Goal: Find specific page/section: Find specific page/section

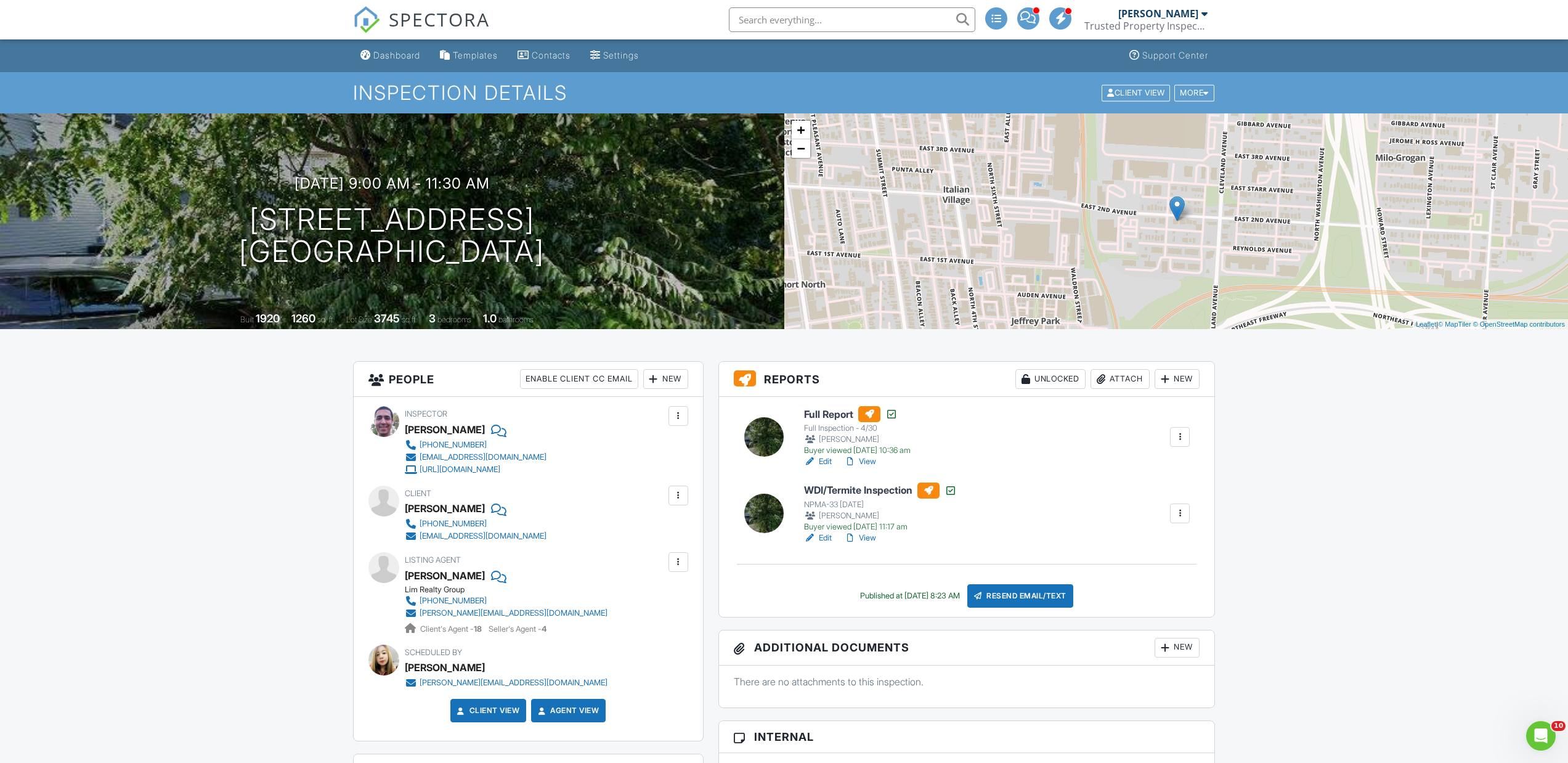
click at [770, 21] on input "text" at bounding box center [852, 19] width 246 height 25
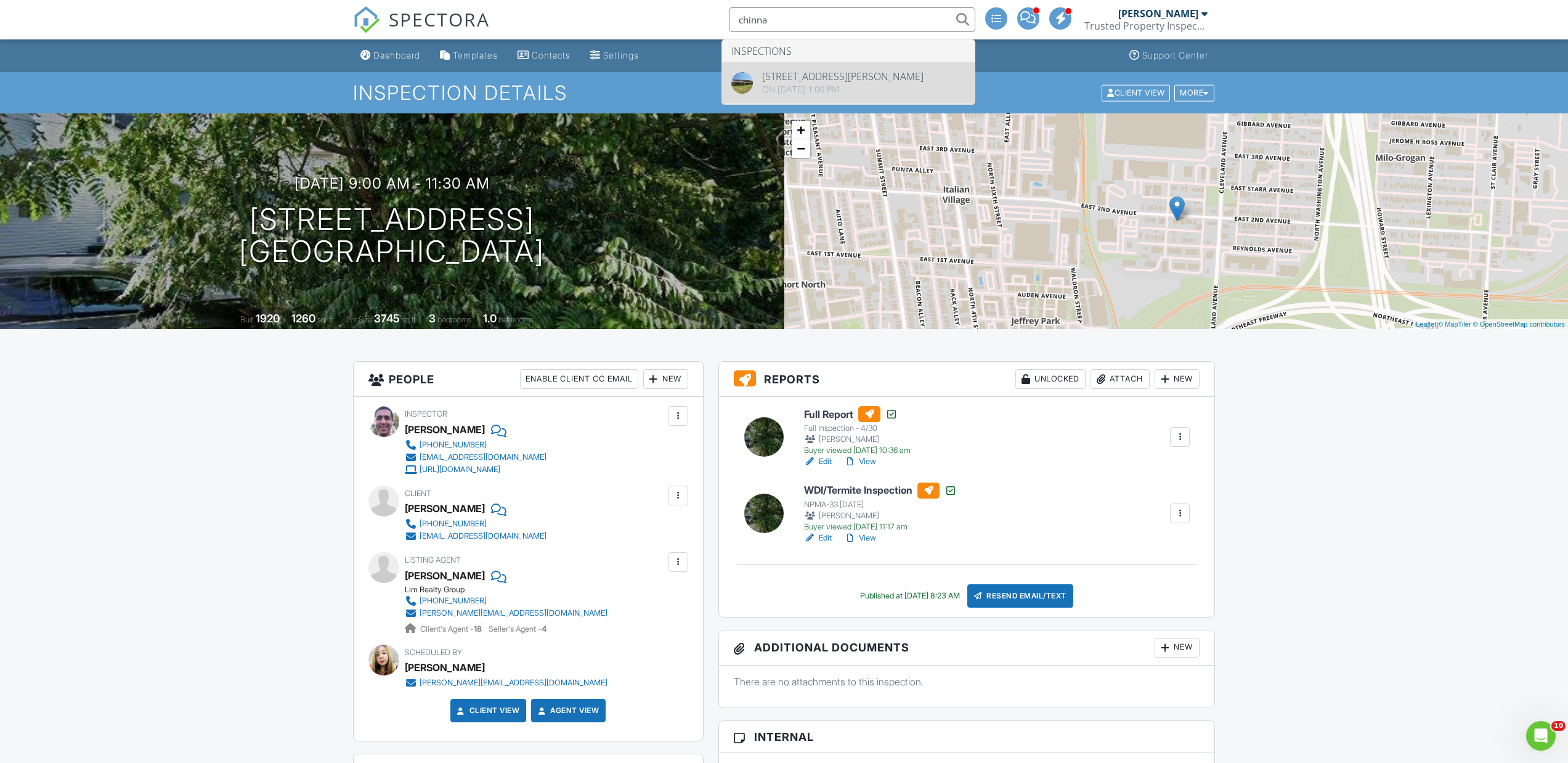
type input "chinna"
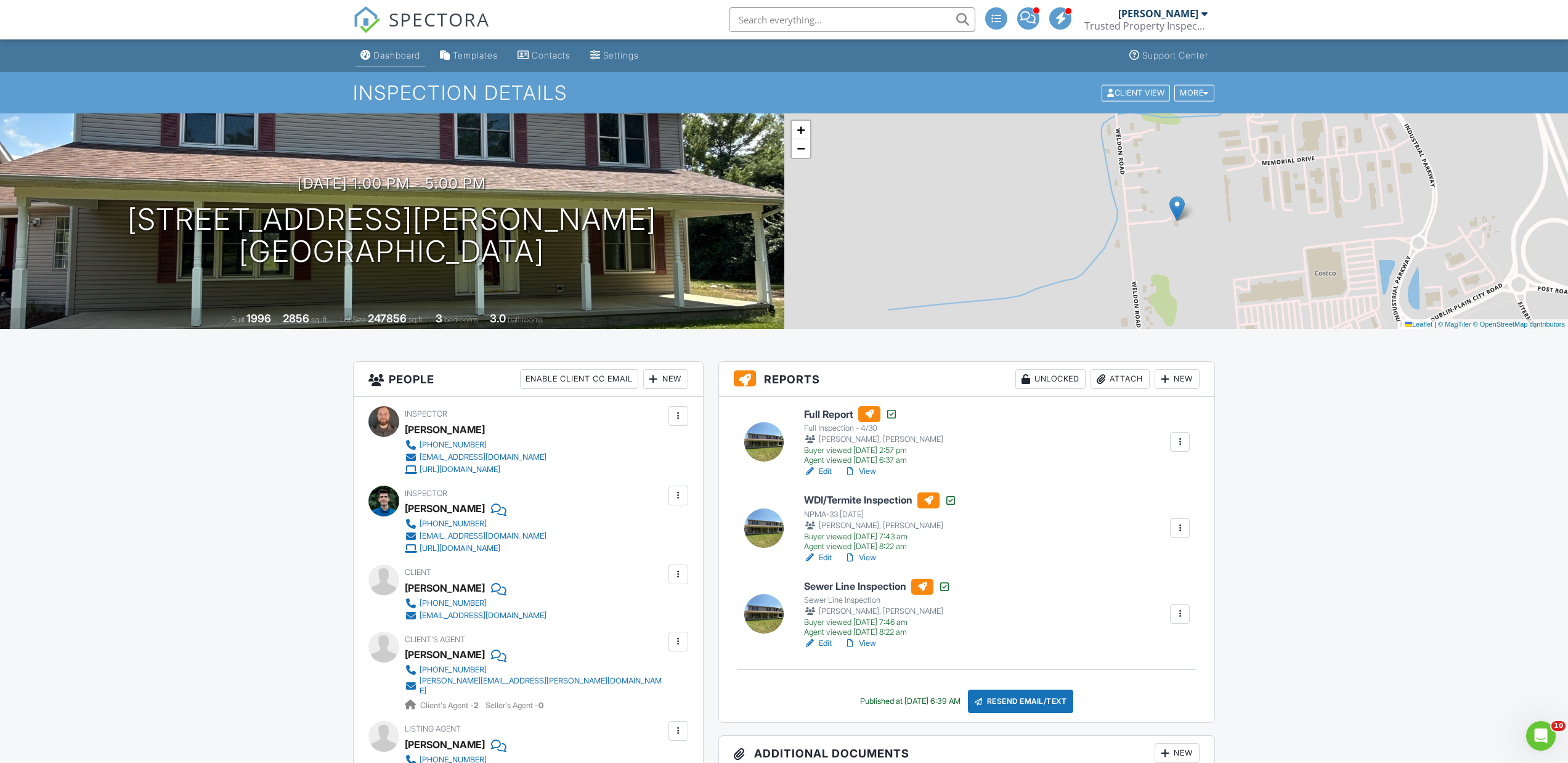
click at [396, 56] on div "Dashboard" at bounding box center [397, 55] width 47 height 11
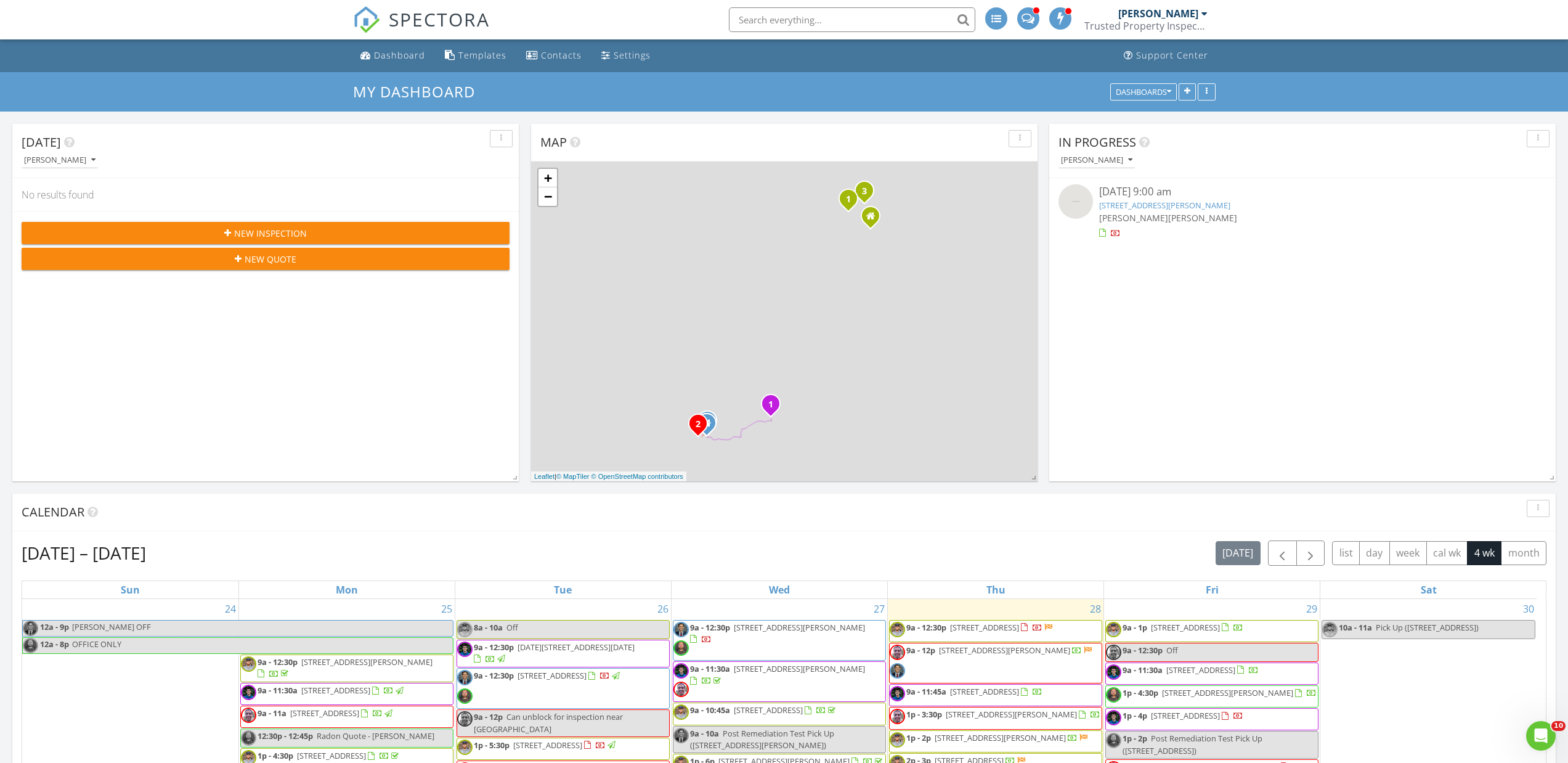
scroll to position [265, 506]
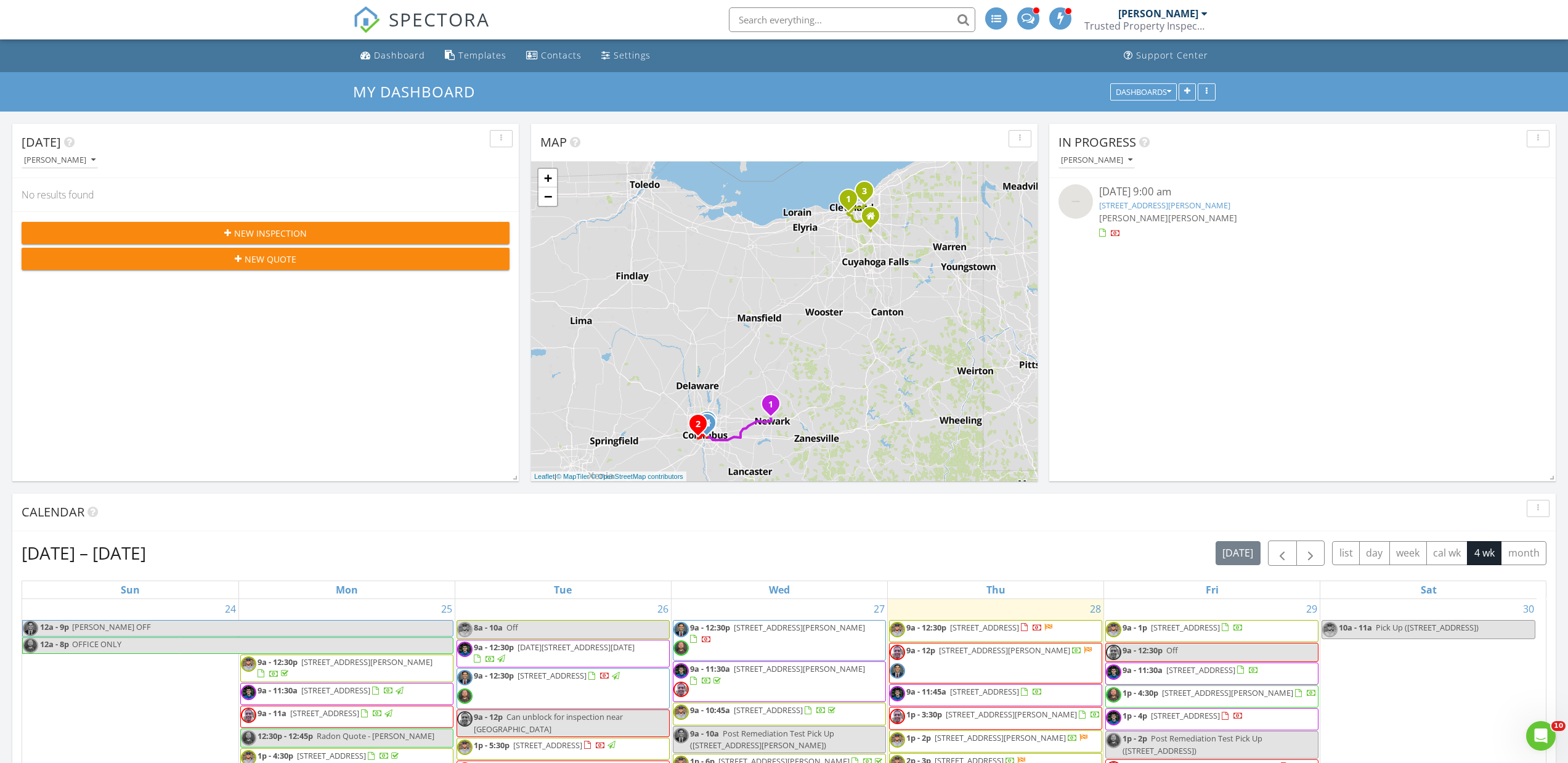
click at [520, 144] on div "Today Ryan Schmidt No results found New Inspection New Quote Map 1 2 1 1 2 3 1 …" at bounding box center [784, 749] width 1568 height 1276
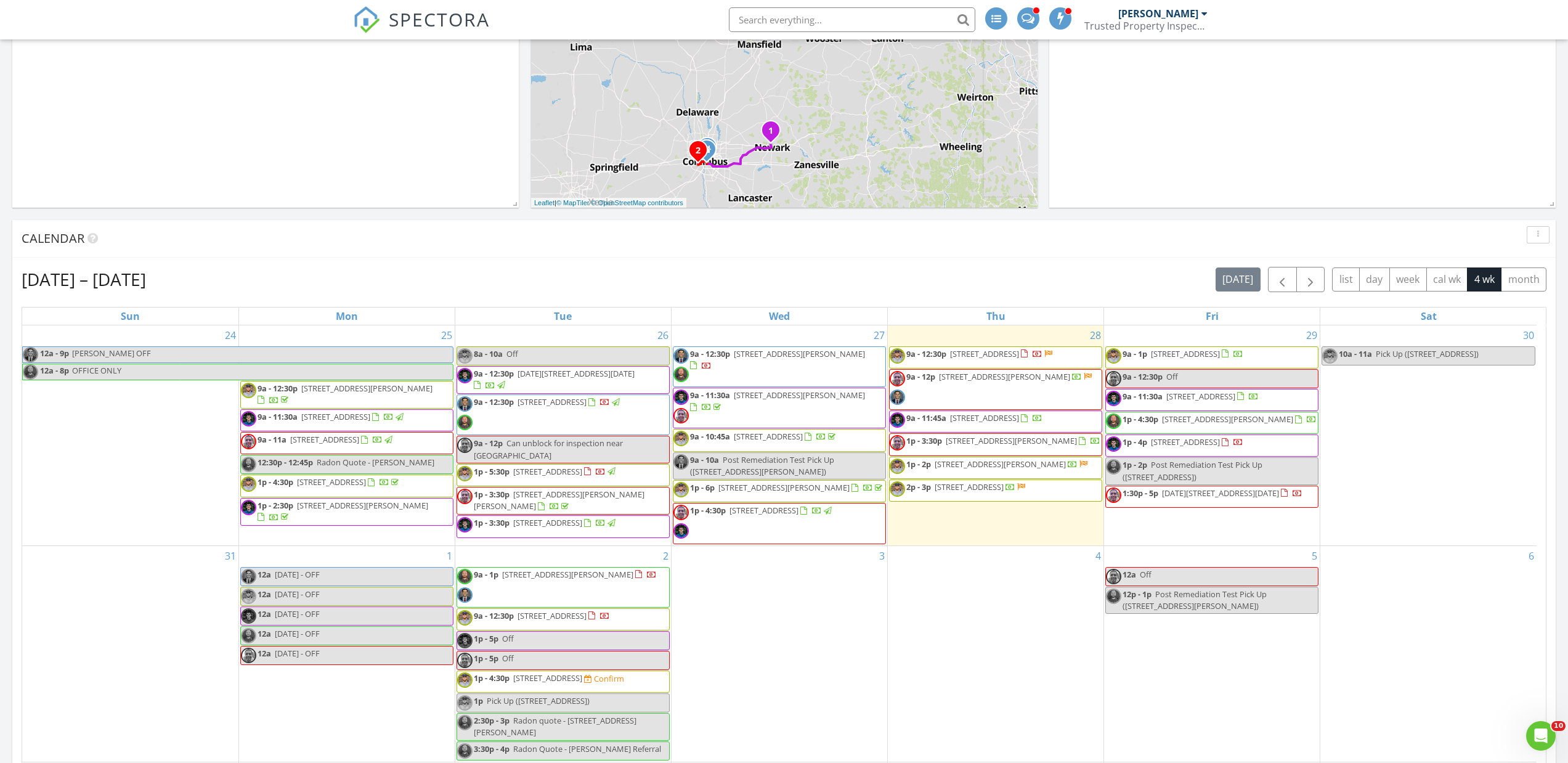
scroll to position [370, 0]
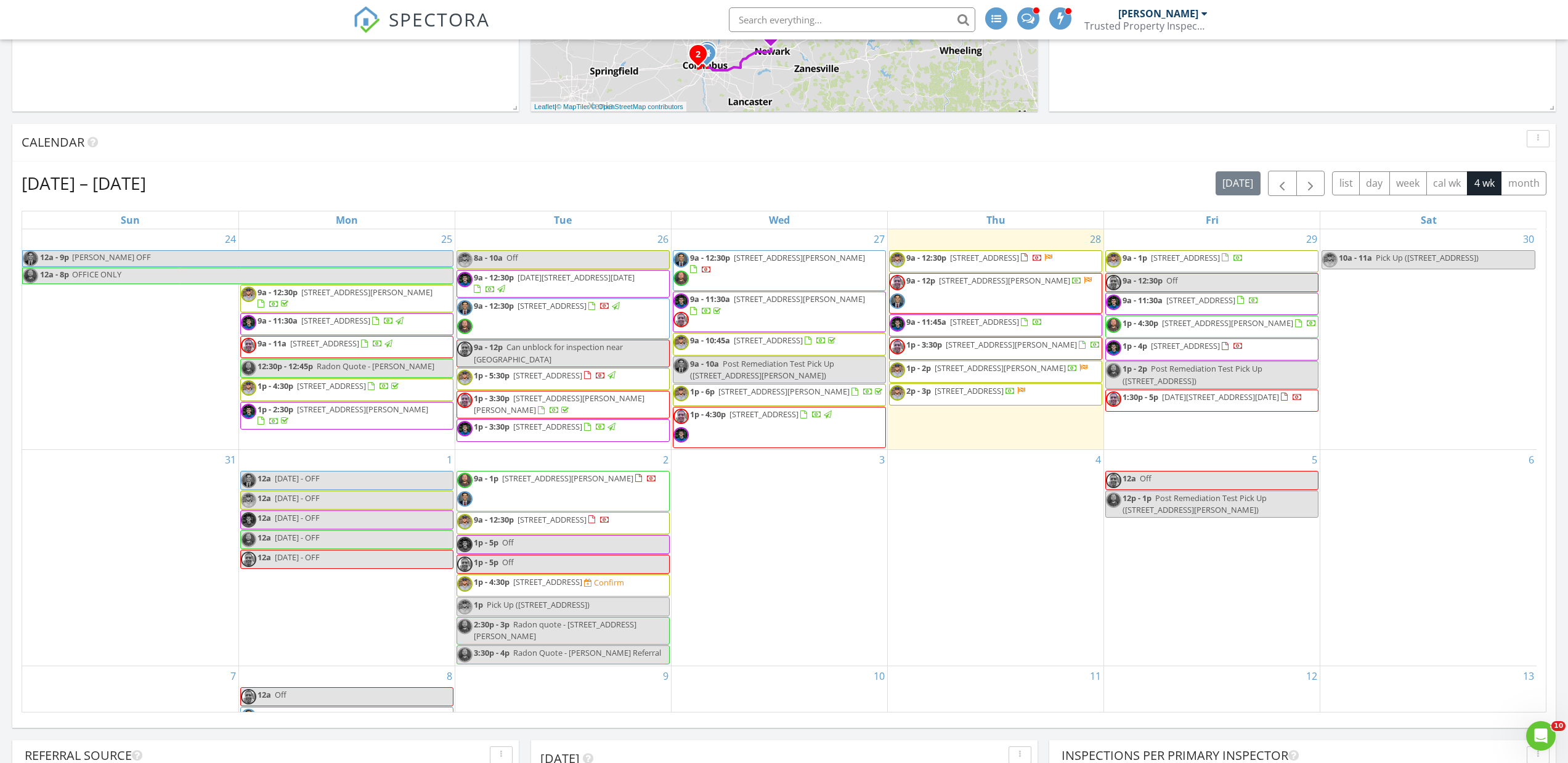
click at [875, 161] on div "Calendar" at bounding box center [783, 143] width 1543 height 38
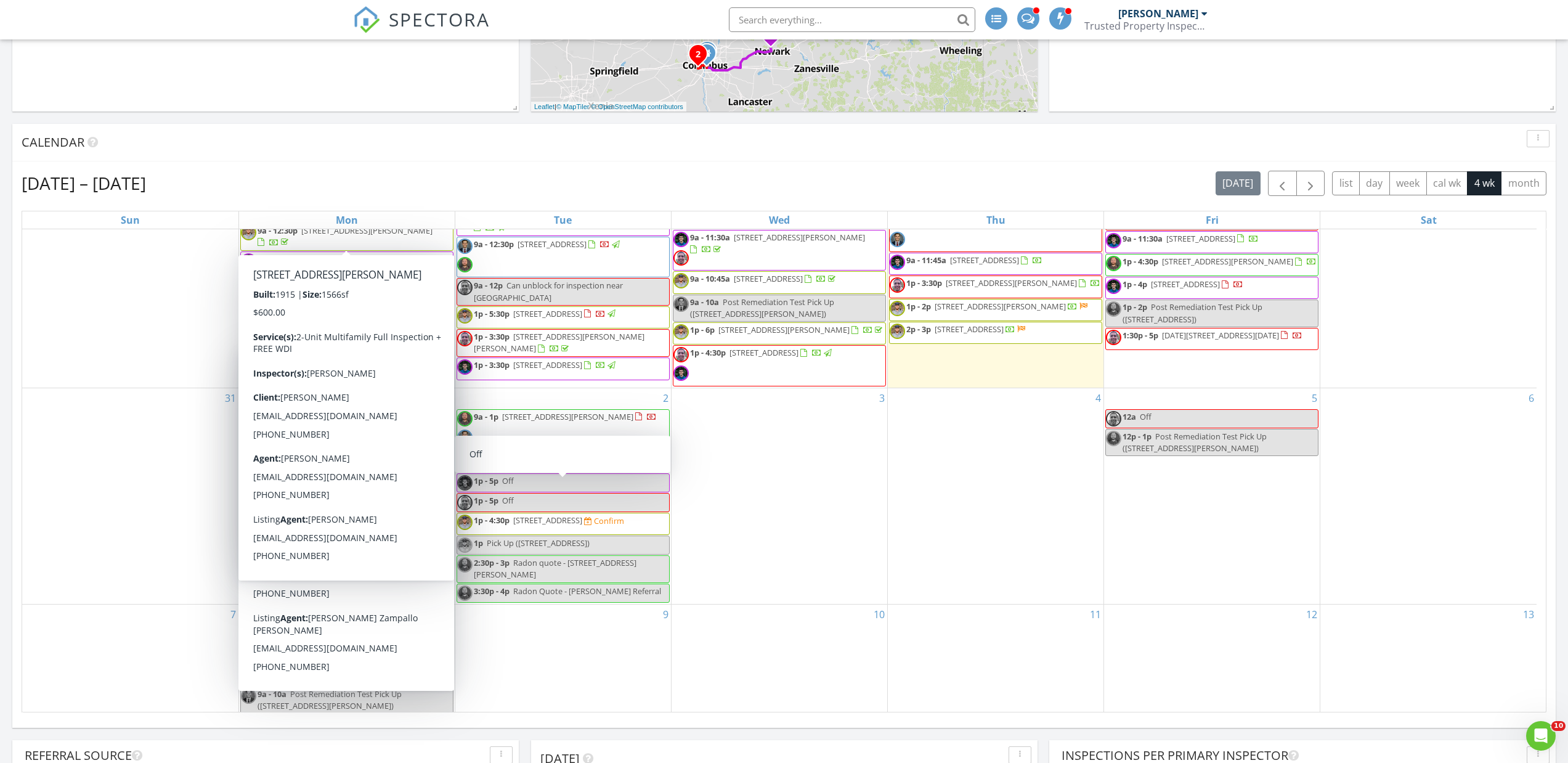
click at [534, 144] on div "Calendar" at bounding box center [774, 143] width 1506 height 19
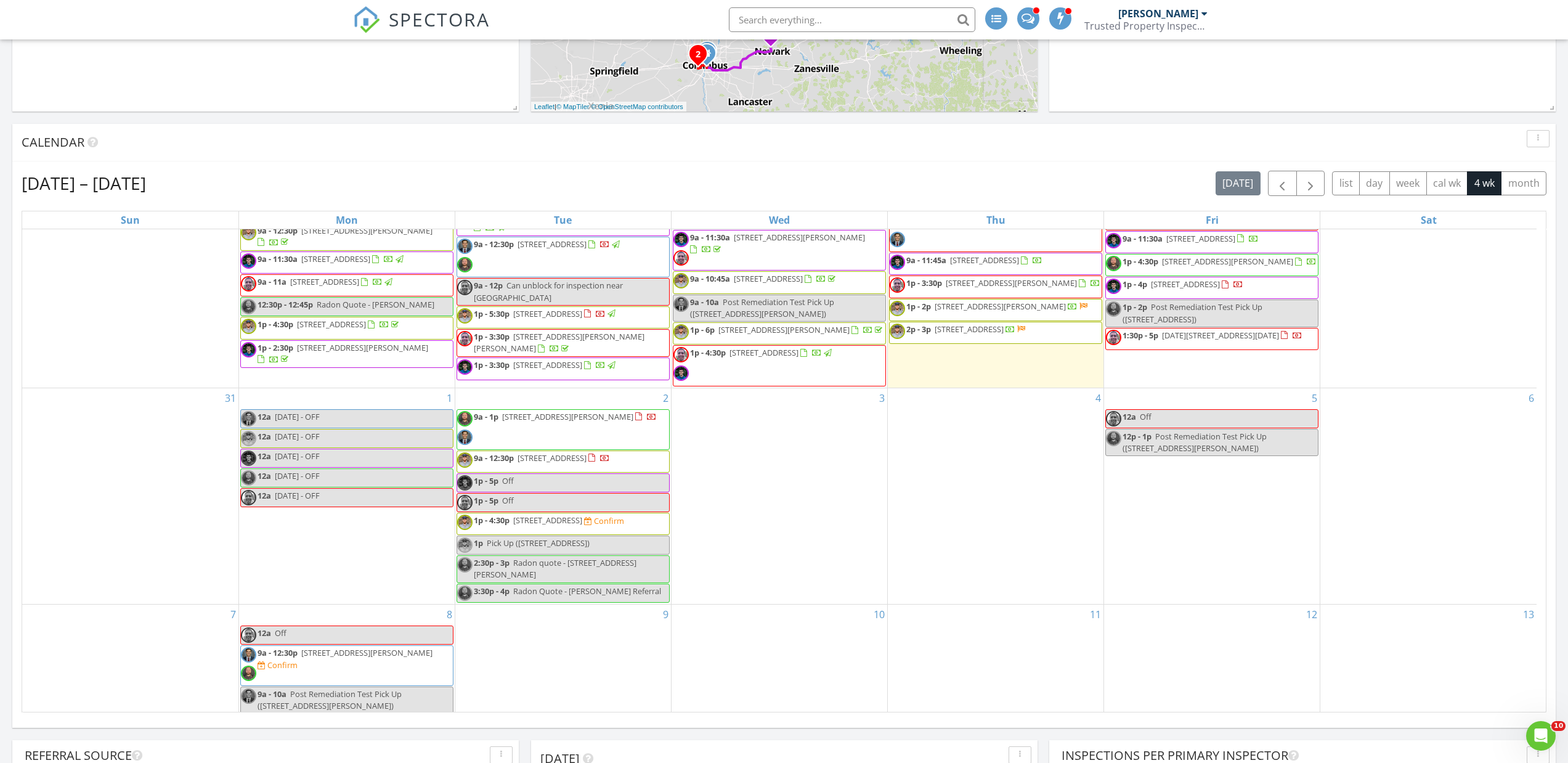
click at [521, 118] on div "Today Ryan Schmidt No results found New Inspection New Quote Map 1 2 1 1 2 3 1 …" at bounding box center [784, 380] width 1568 height 1276
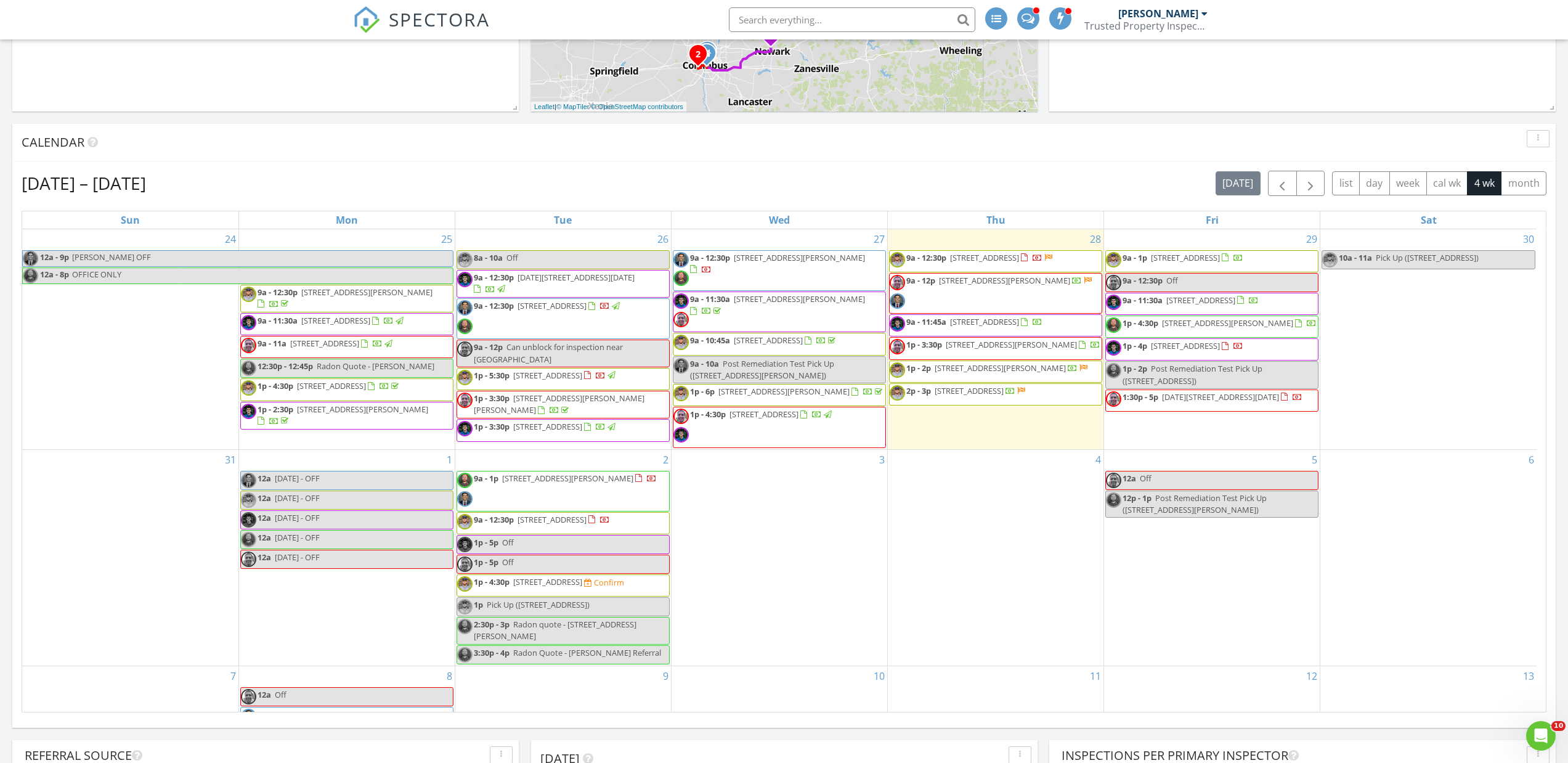
click at [946, 171] on div "Aug 24 – Sep 20, 2025 today list day week cal wk 4 wk month" at bounding box center [783, 183] width 1524 height 25
click at [482, 183] on div "Aug 24 – Sep 20, 2025 today list day week cal wk 4 wk month" at bounding box center [783, 183] width 1524 height 25
click at [326, 188] on div "Aug 24 – Sep 20, 2025 today list day week cal wk 4 wk month" at bounding box center [783, 183] width 1524 height 25
click at [502, 174] on div "Aug 24 – Sep 20, 2025 today list day week cal wk 4 wk month" at bounding box center [783, 183] width 1524 height 25
click at [920, 184] on div "Aug 24 – Sep 20, 2025 today list day week cal wk 4 wk month" at bounding box center [783, 183] width 1524 height 25
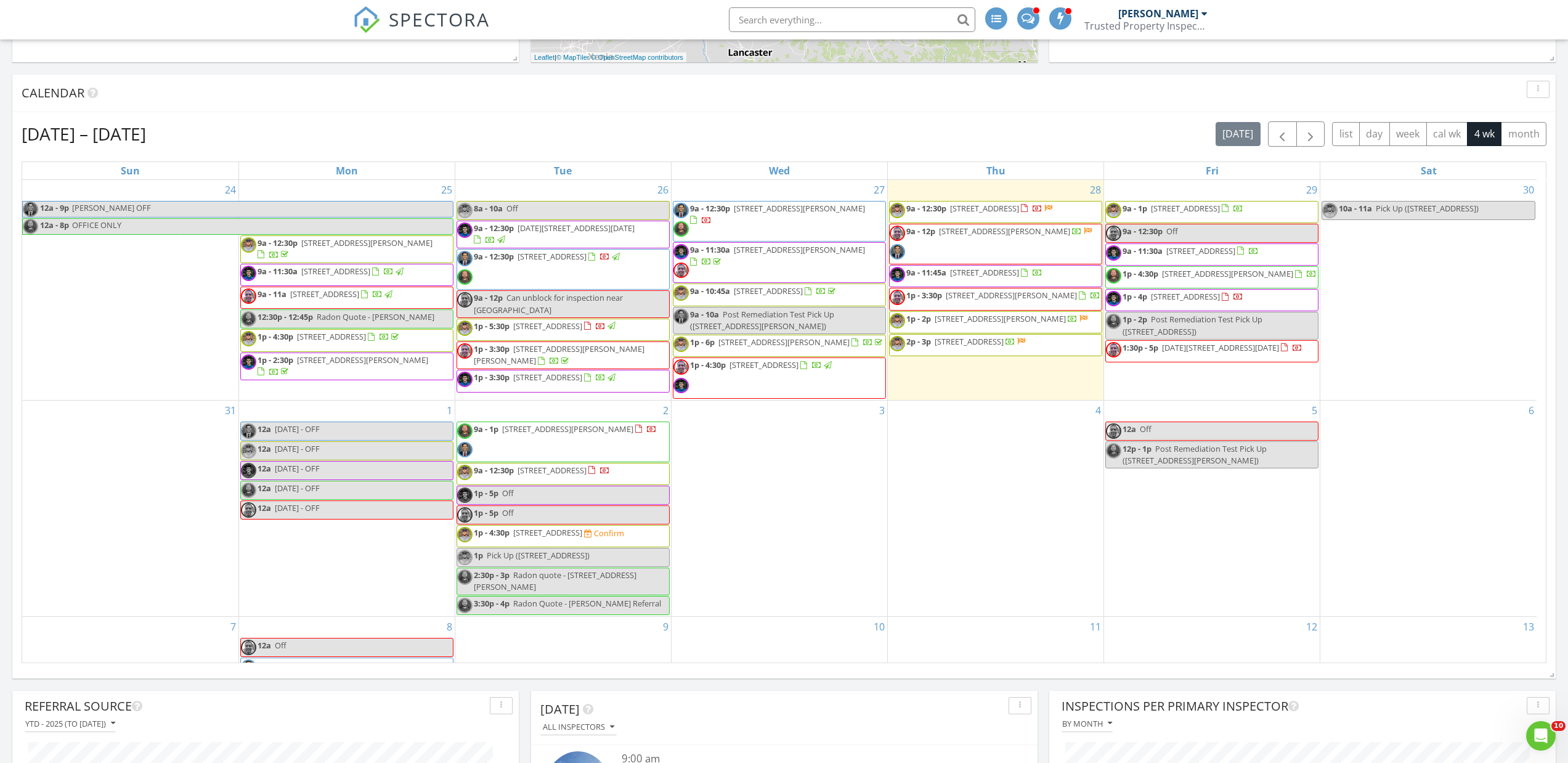
scroll to position [431, 0]
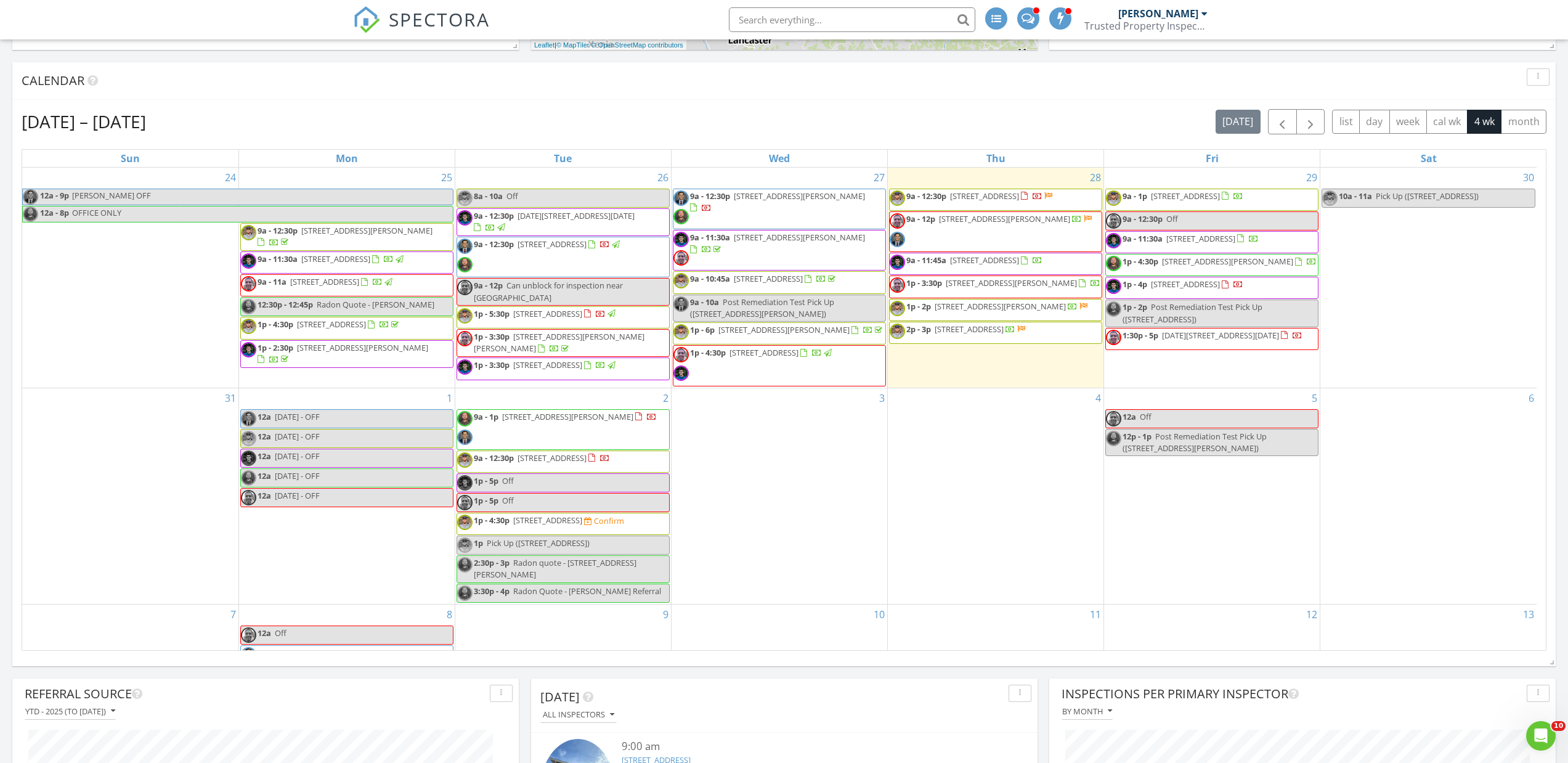
click at [991, 138] on div "Aug 24 – Sep 20, 2025 today list day week cal wk 4 wk month Sun Mon Tue Wed Thu…" at bounding box center [783, 380] width 1524 height 542
click at [1165, 142] on div "Aug 24 – Sep 20, 2025 today list day week cal wk 4 wk month Sun Mon Tue Wed Thu…" at bounding box center [783, 380] width 1524 height 542
click at [1027, 126] on div "Aug 24 – Sep 20, 2025 today list day week cal wk 4 wk month" at bounding box center [783, 121] width 1524 height 25
click at [928, 109] on div "Aug 24 – Sep 20, 2025 today list day week cal wk 4 wk month" at bounding box center [783, 121] width 1524 height 25
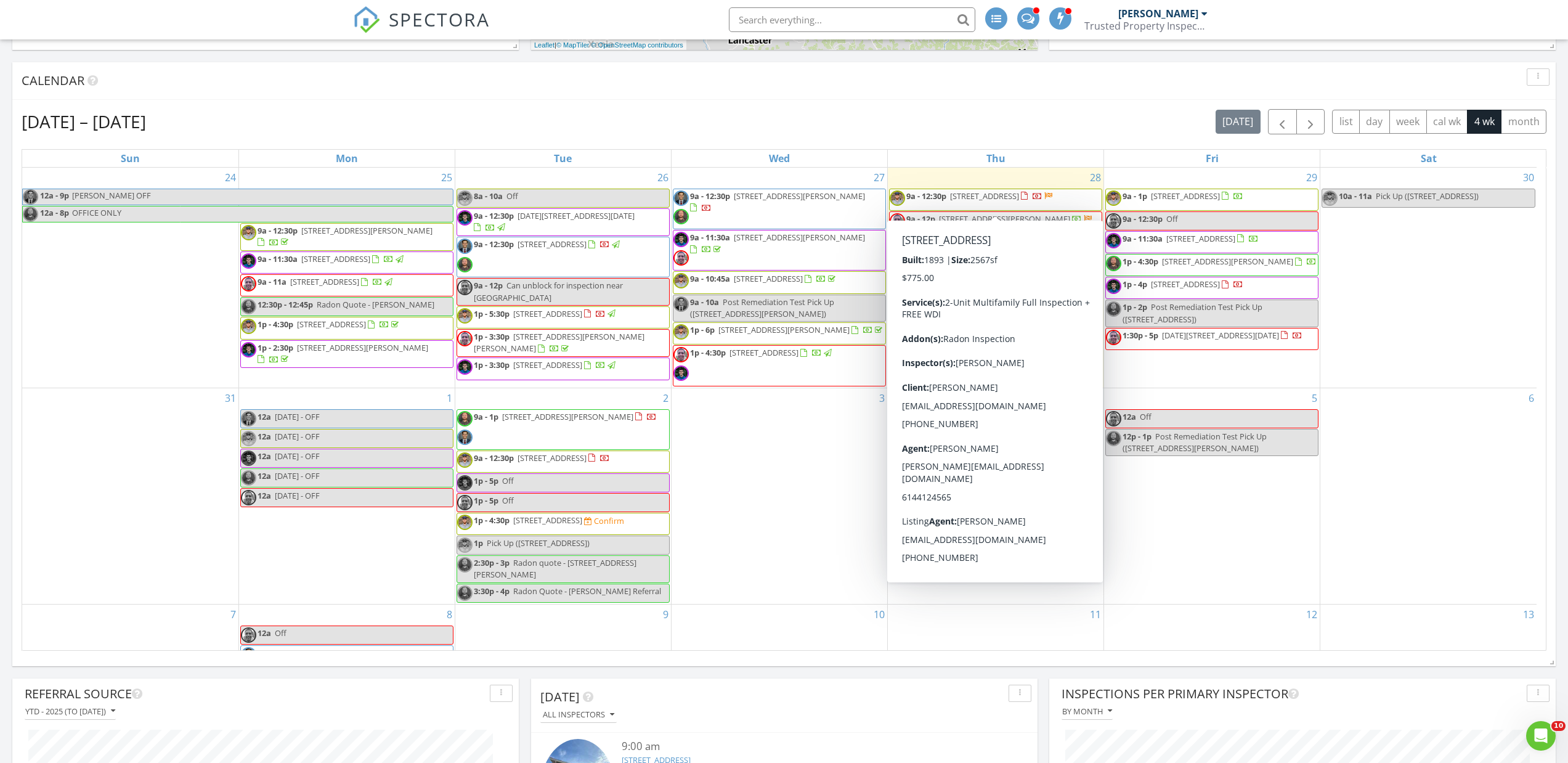
click at [996, 104] on div "Aug 24 – Sep 20, 2025 today list day week cal wk 4 wk month Sun Mon Tue Wed Thu…" at bounding box center [783, 380] width 1543 height 560
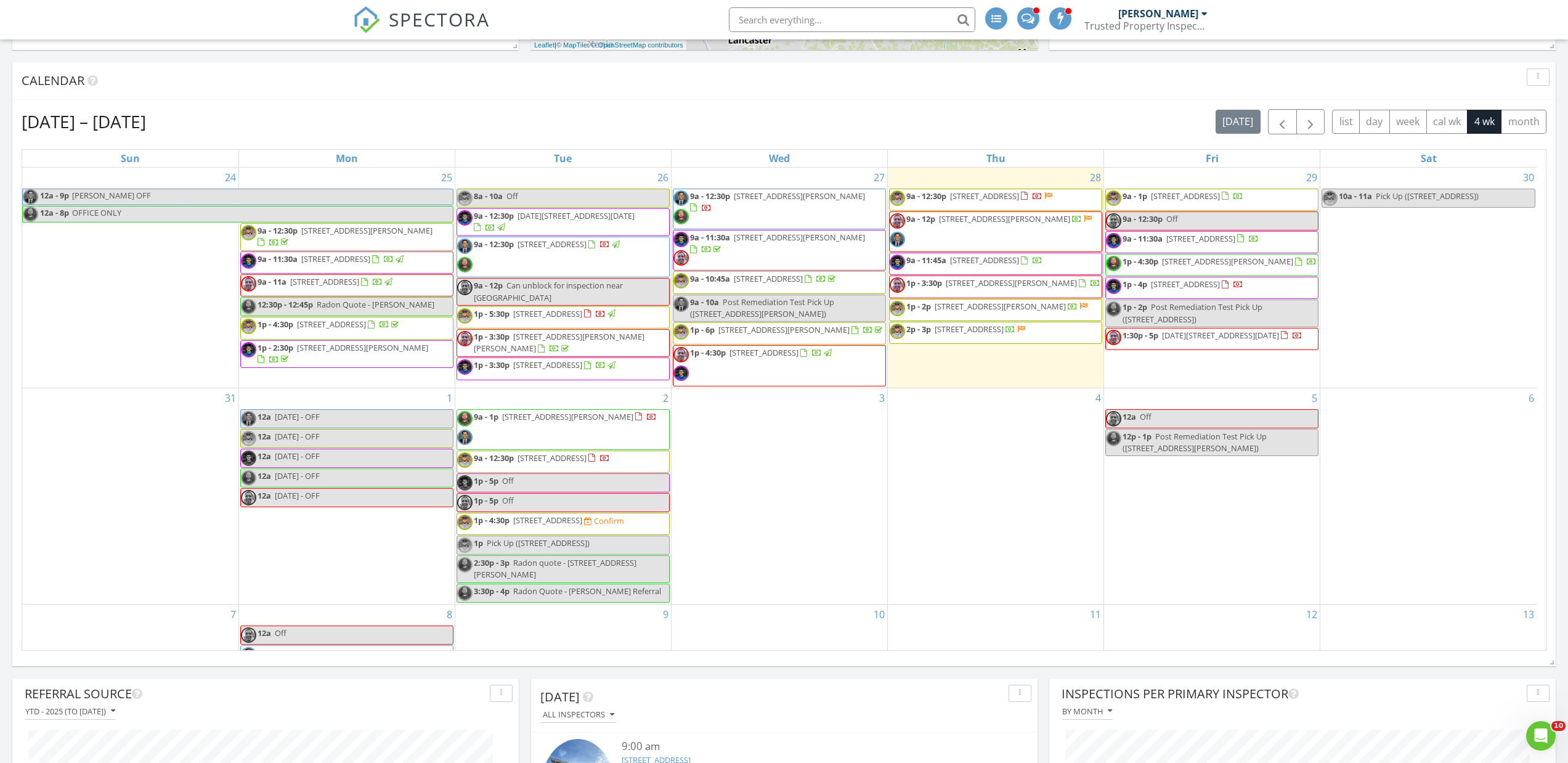
click at [994, 108] on div "Aug 24 – Sep 20, 2025 today list day week cal wk 4 wk month Sun Mon Tue Wed Thu…" at bounding box center [783, 380] width 1543 height 560
drag, startPoint x: 959, startPoint y: 106, endPoint x: 953, endPoint y: 100, distance: 8.5
drag, startPoint x: 953, startPoint y: 100, endPoint x: 906, endPoint y: 115, distance: 49.3
click at [906, 115] on div "Aug 24 – Sep 20, 2025 today list day week cal wk 4 wk month" at bounding box center [783, 121] width 1524 height 25
click at [915, 133] on div "Aug 24 – Sep 20, 2025 today list day week cal wk 4 wk month" at bounding box center [783, 121] width 1524 height 25
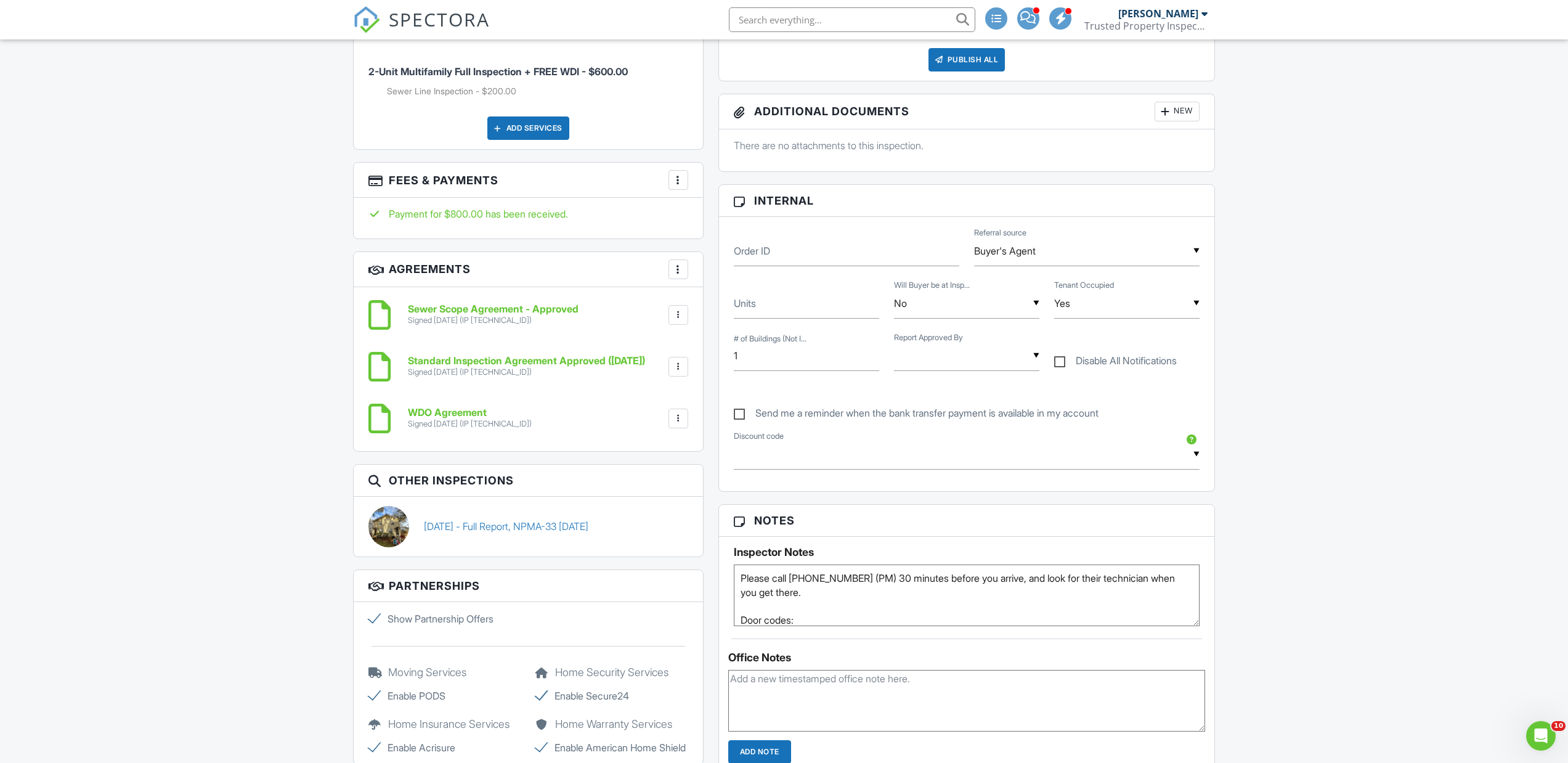
scroll to position [678, 0]
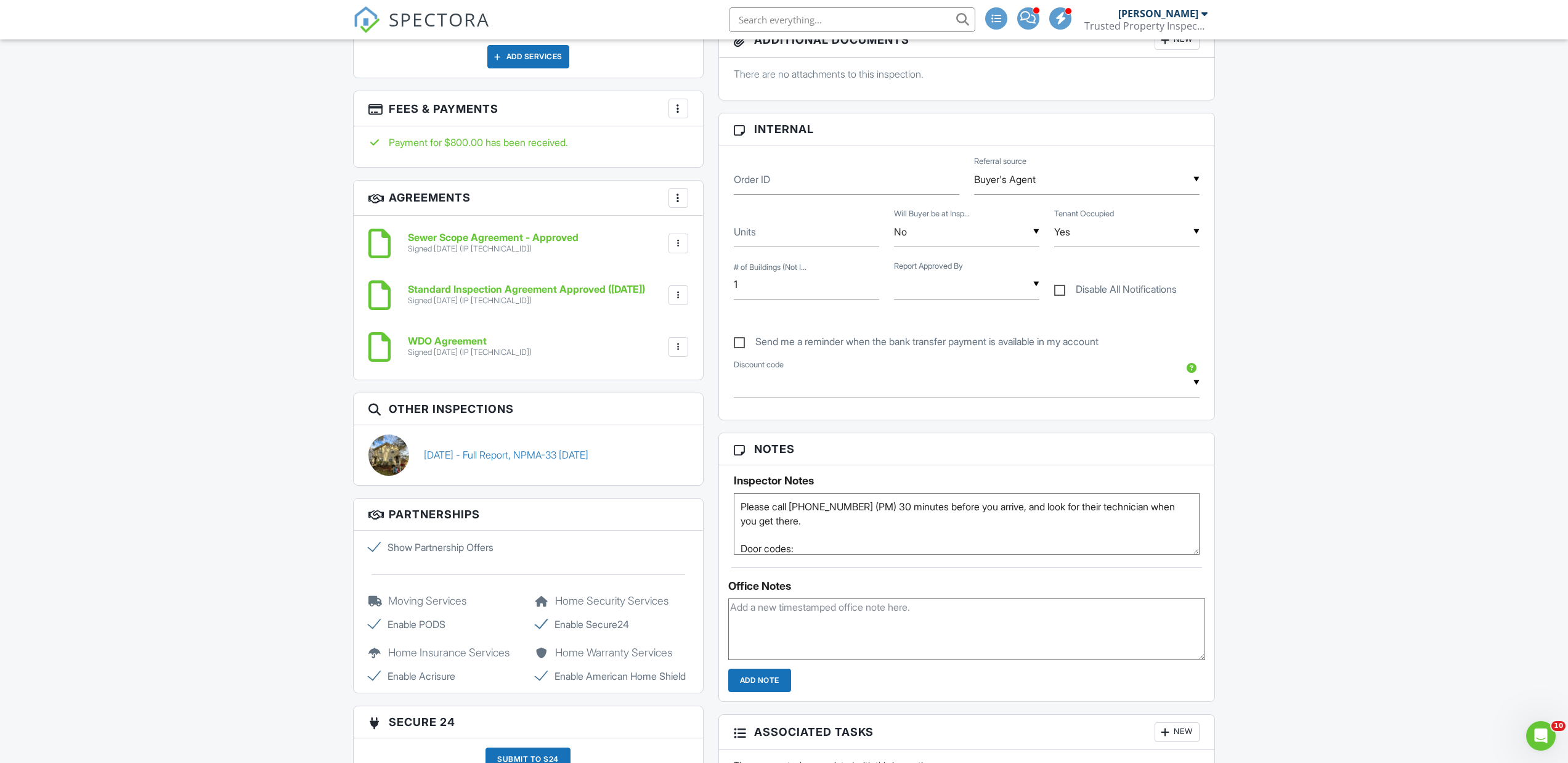
drag, startPoint x: 1029, startPoint y: 504, endPoint x: 1174, endPoint y: 508, distance: 145.1
click at [1174, 508] on textarea "Please call 614-714-1014 (PM) 30 minutes before you arrive, and look for their …" at bounding box center [967, 524] width 467 height 61
click at [1094, 530] on textarea "Please call 614-714-1014 (PM) 30 minutes before you arrive, and look for their …" at bounding box center [967, 524] width 467 height 61
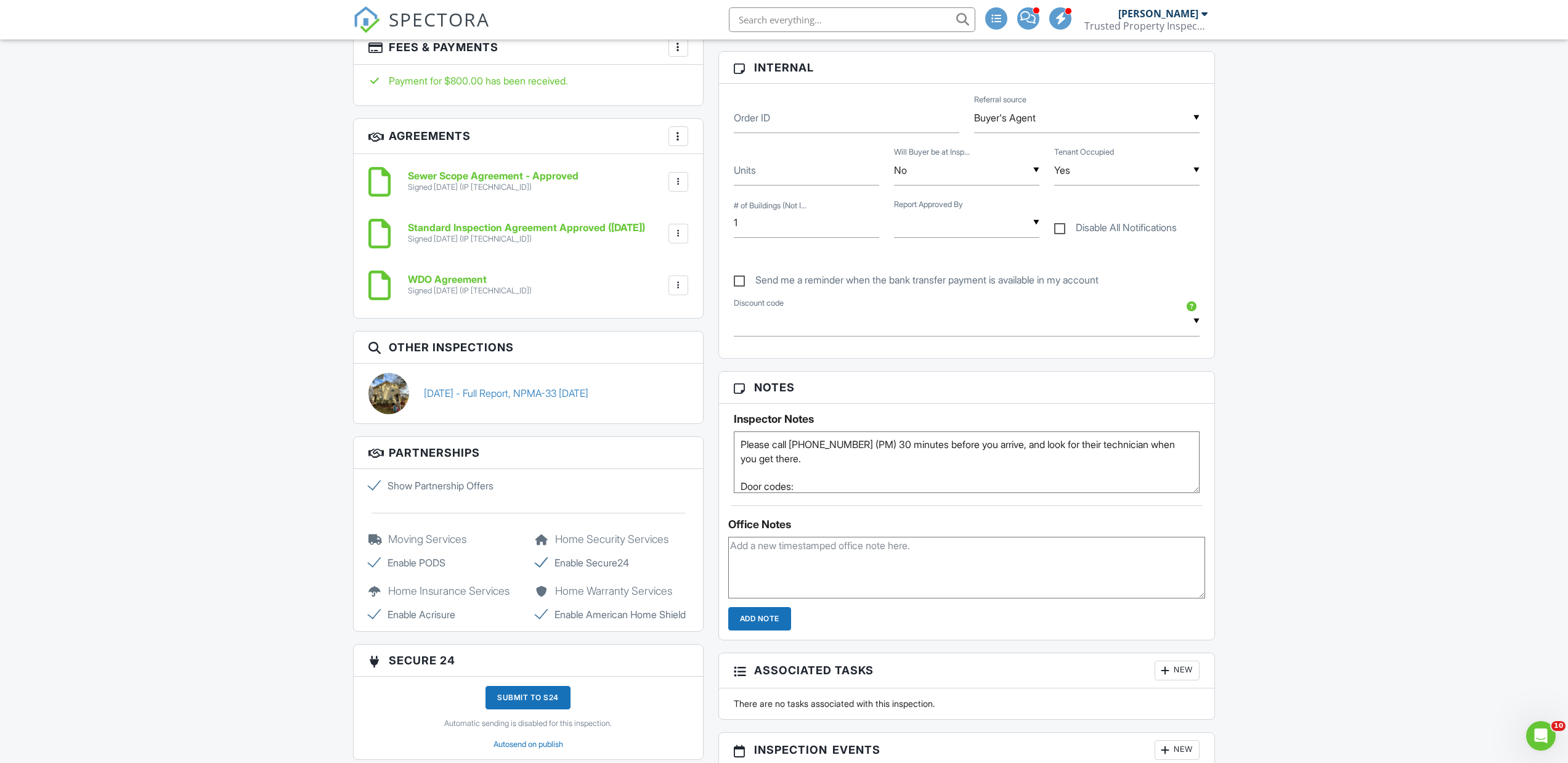
scroll to position [0, 0]
drag, startPoint x: 887, startPoint y: 449, endPoint x: 1009, endPoint y: 445, distance: 122.1
click at [1009, 445] on textarea "Please call 614-714-1014 (PM) 30 minutes before you arrive, and look for their …" at bounding box center [967, 462] width 467 height 61
drag, startPoint x: 1026, startPoint y: 444, endPoint x: 1162, endPoint y: 445, distance: 136.0
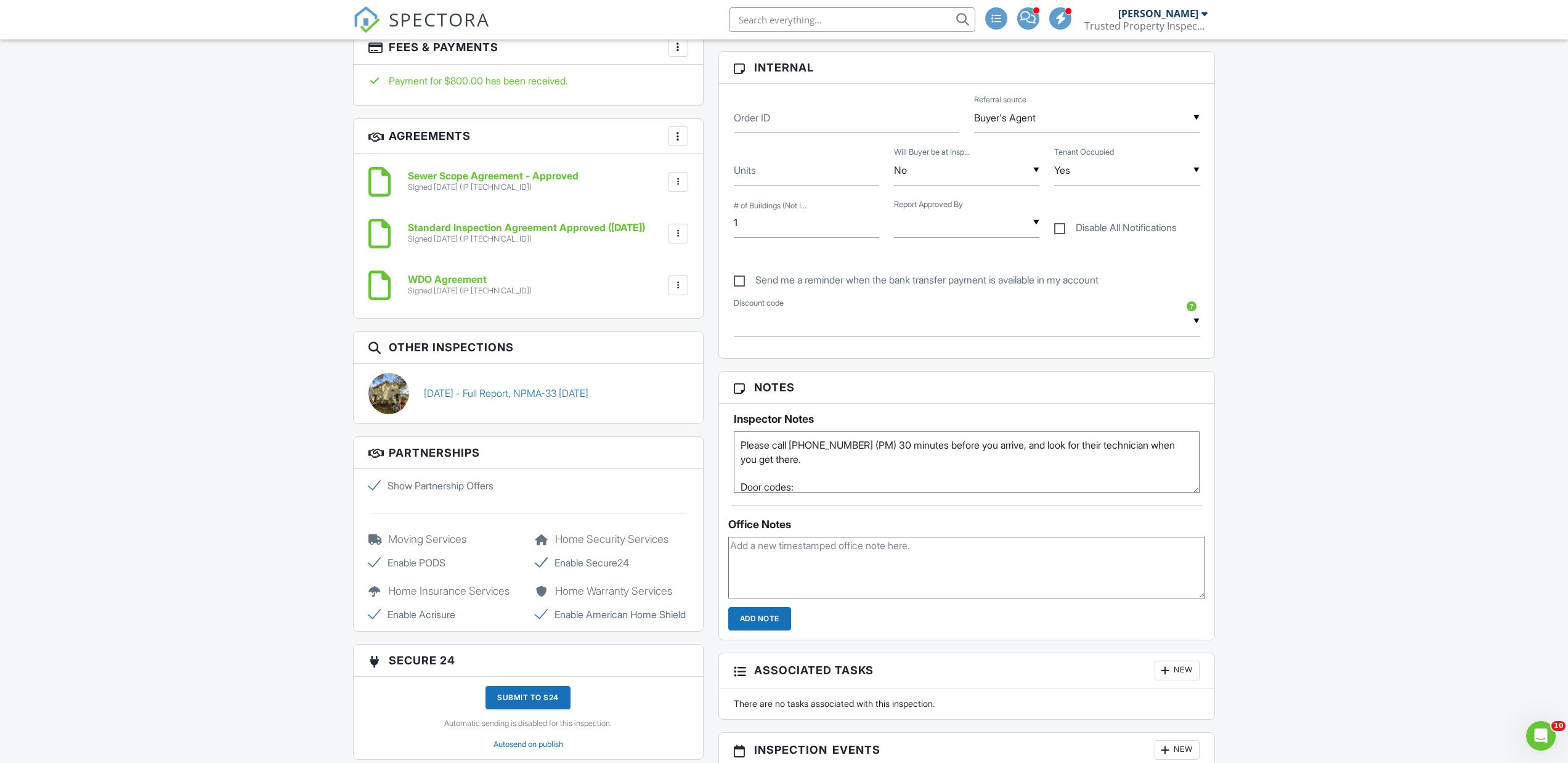
click at [1162, 445] on textarea "Please call 614-714-1014 (PM) 30 minutes before you arrive, and look for their …" at bounding box center [967, 462] width 467 height 61
click at [976, 472] on textarea "Please call 614-714-1014 (PM) 30 minutes before you arrive, and look for their …" at bounding box center [967, 462] width 467 height 61
